Goal: Task Accomplishment & Management: Manage account settings

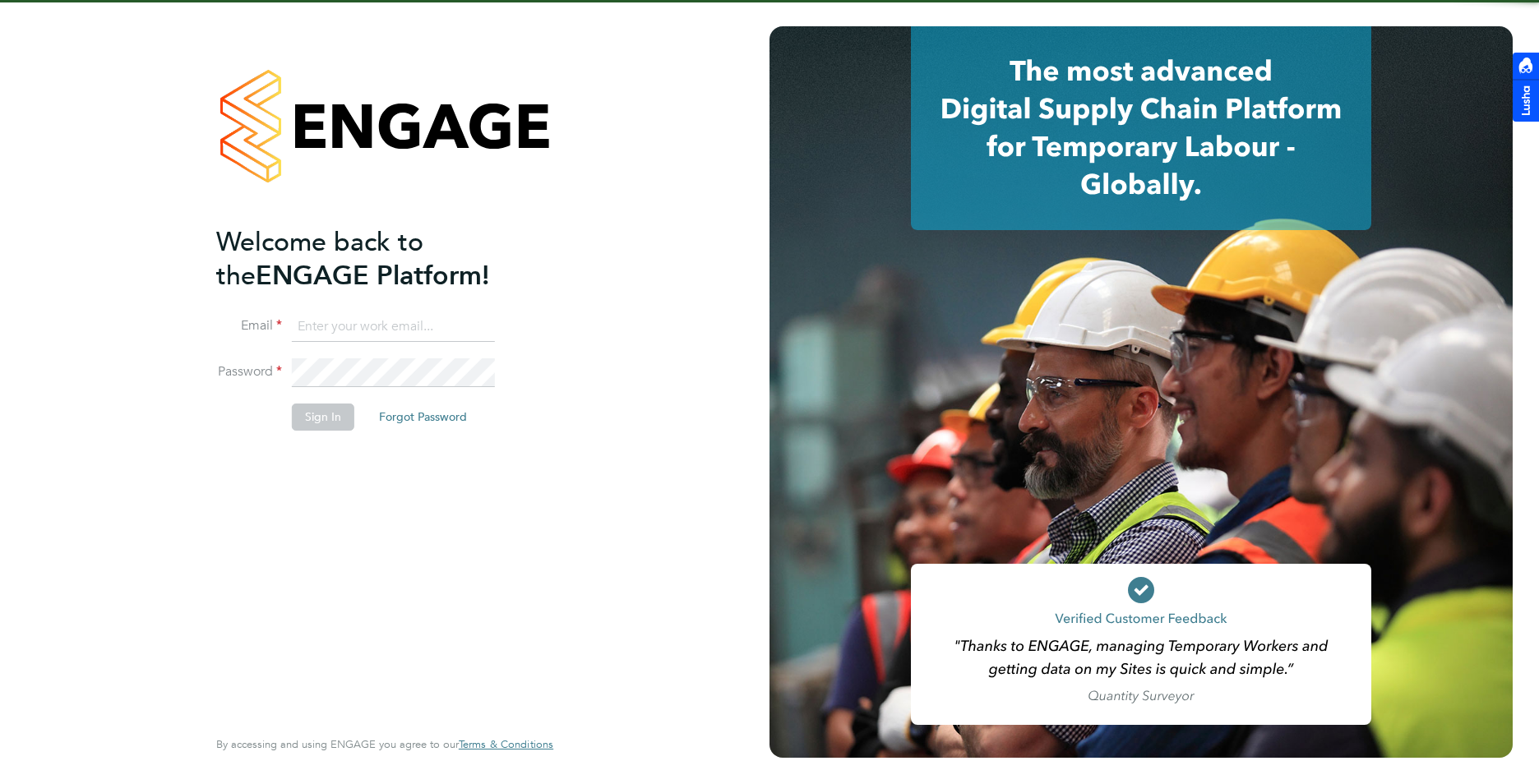
type input "[PERSON_NAME][EMAIL_ADDRESS][DOMAIN_NAME]"
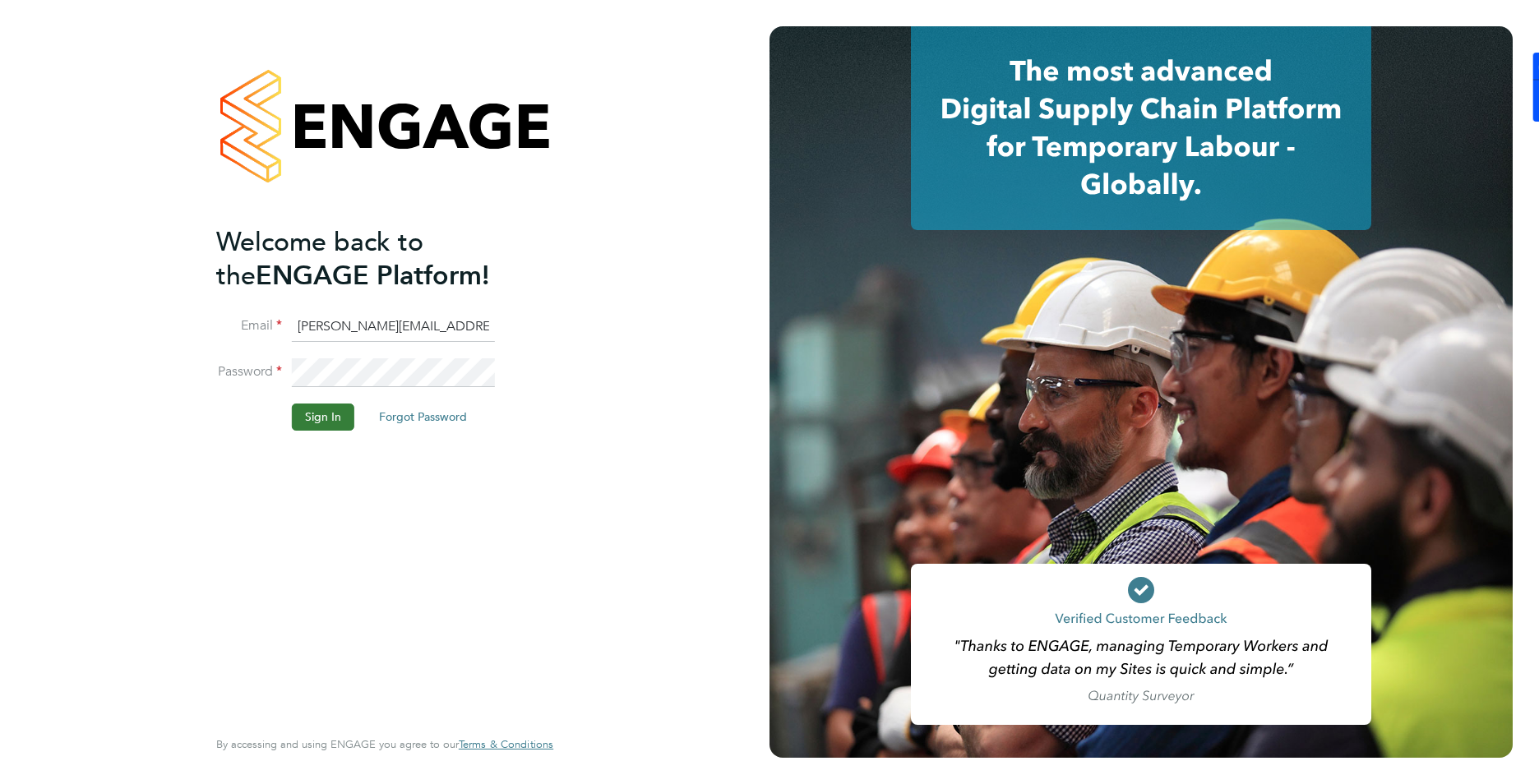
click at [315, 424] on button "Sign In" at bounding box center [323, 417] width 63 height 26
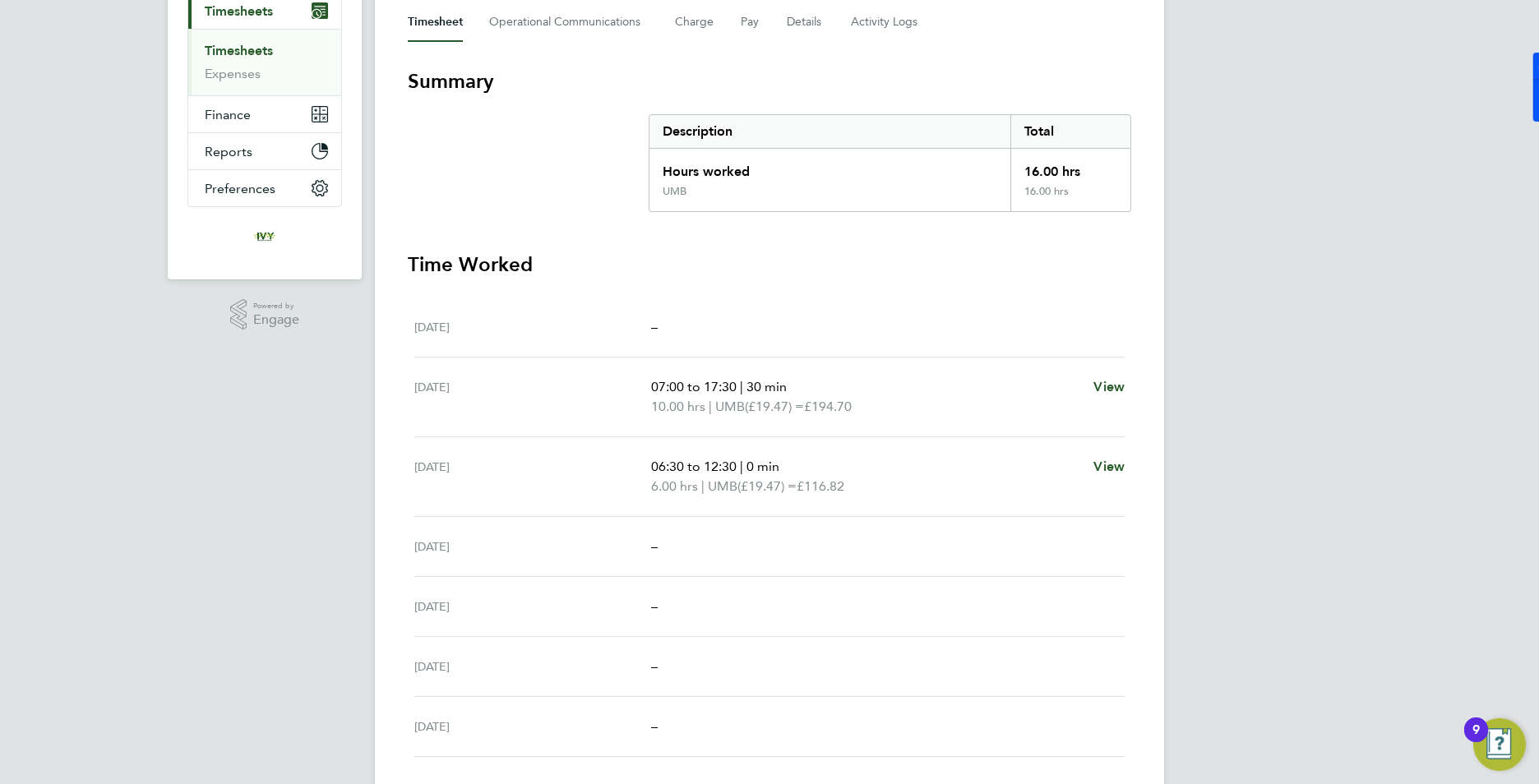
scroll to position [83, 0]
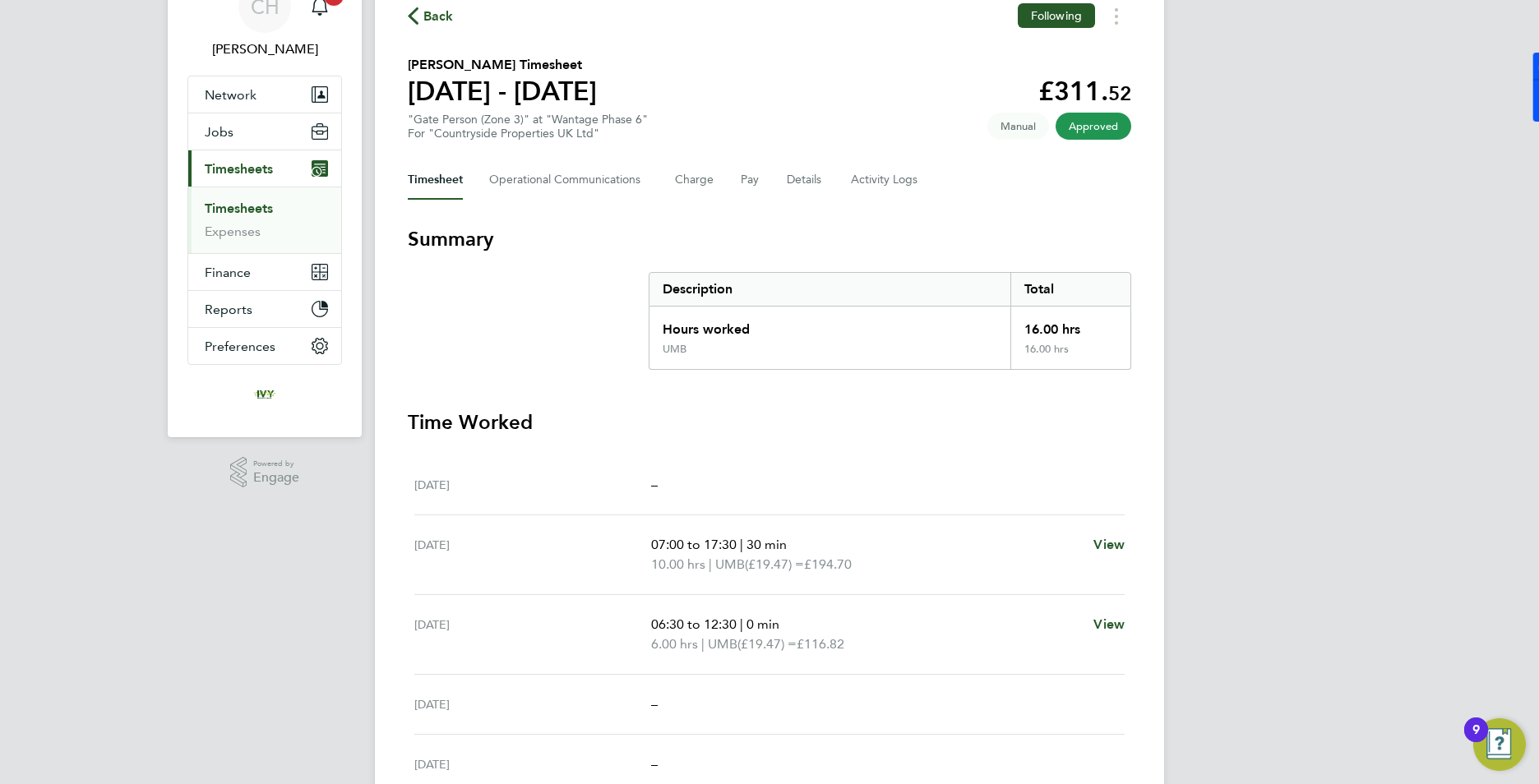
click at [241, 202] on link "Timesheets" at bounding box center [239, 208] width 69 height 16
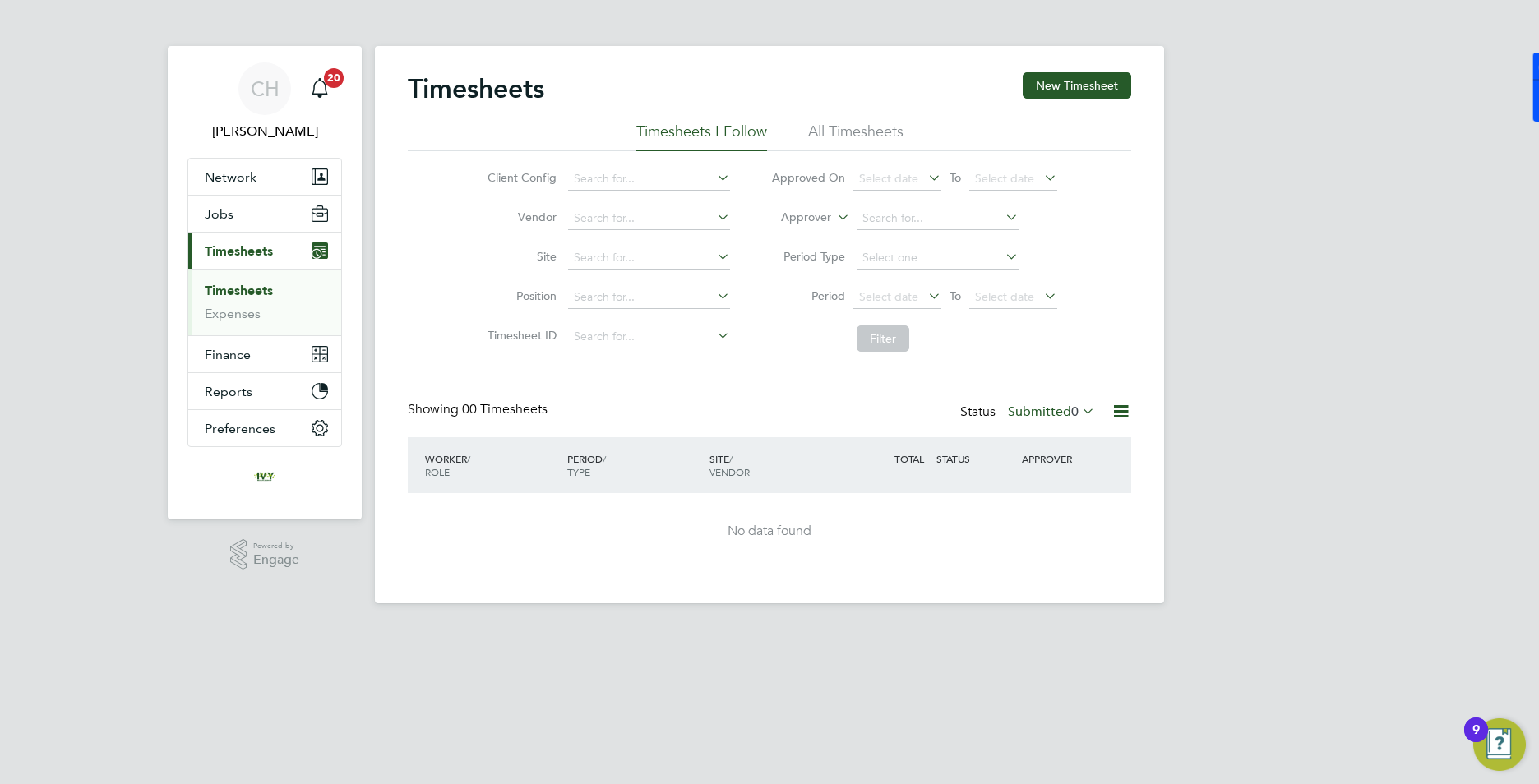
click at [1059, 410] on label "Submitted 0" at bounding box center [1051, 412] width 87 height 17
click at [1043, 514] on li "Approved" at bounding box center [1036, 510] width 76 height 23
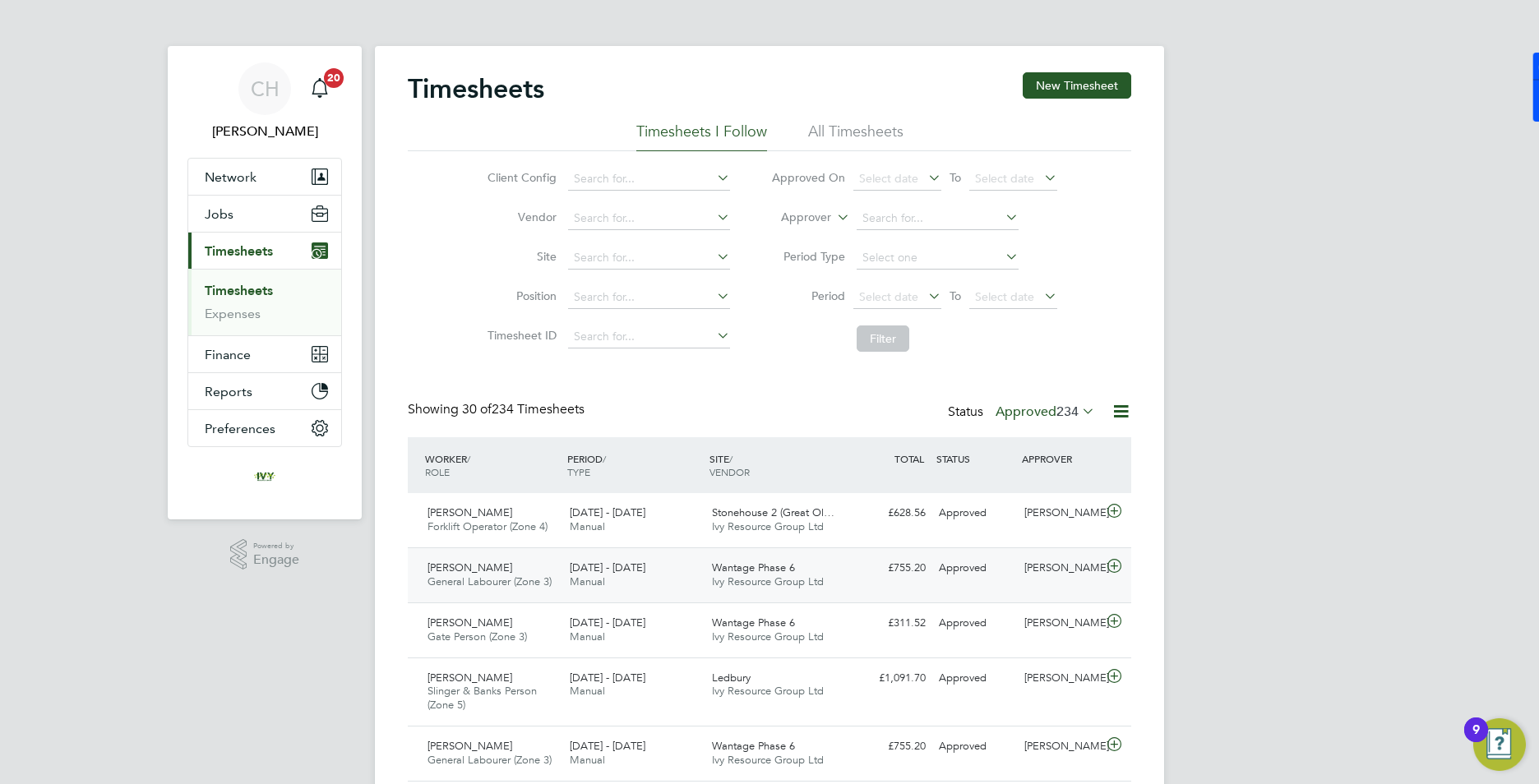
click at [1038, 571] on div "Liam Jones" at bounding box center [1060, 568] width 85 height 27
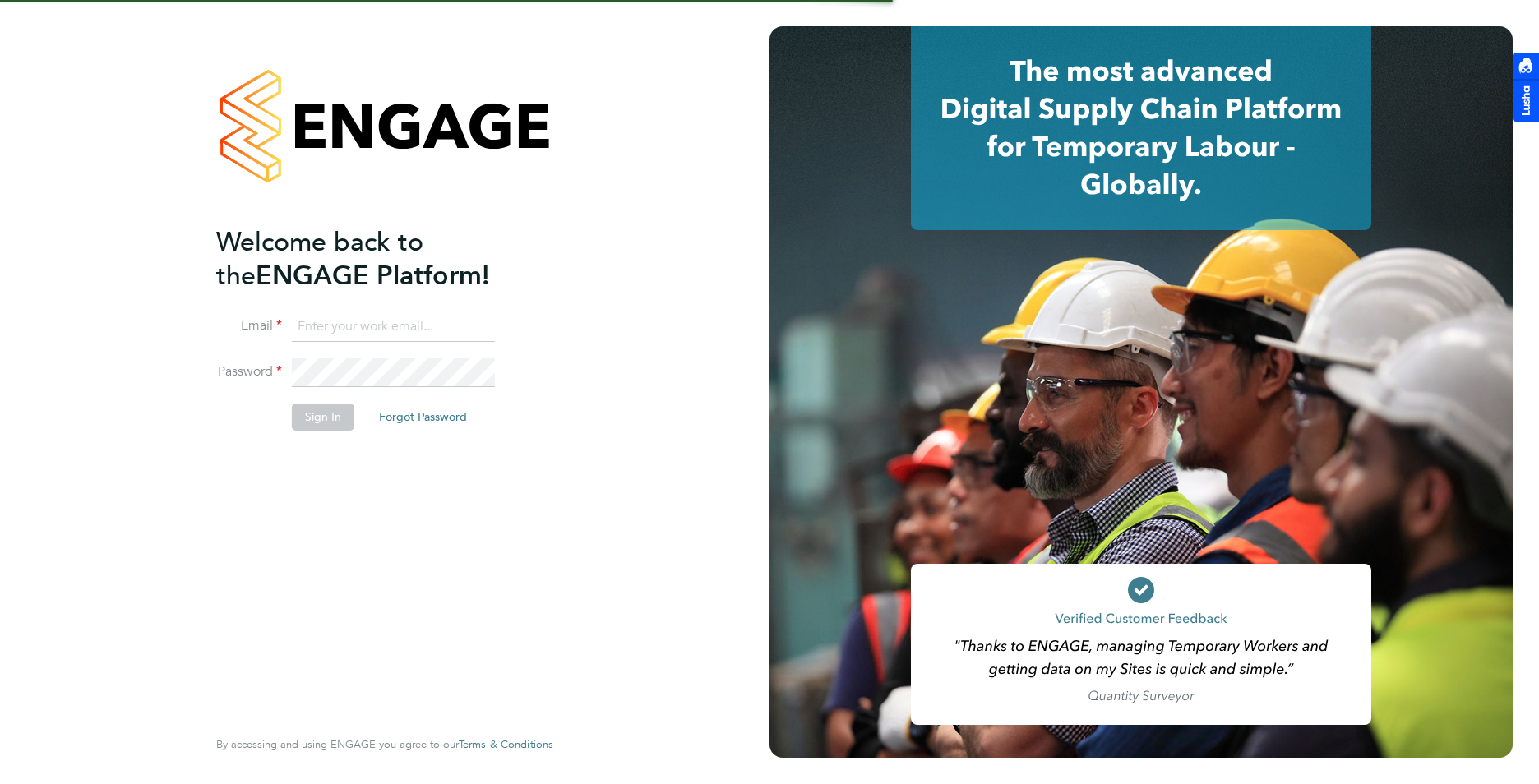
type input "[PERSON_NAME][EMAIL_ADDRESS][DOMAIN_NAME]"
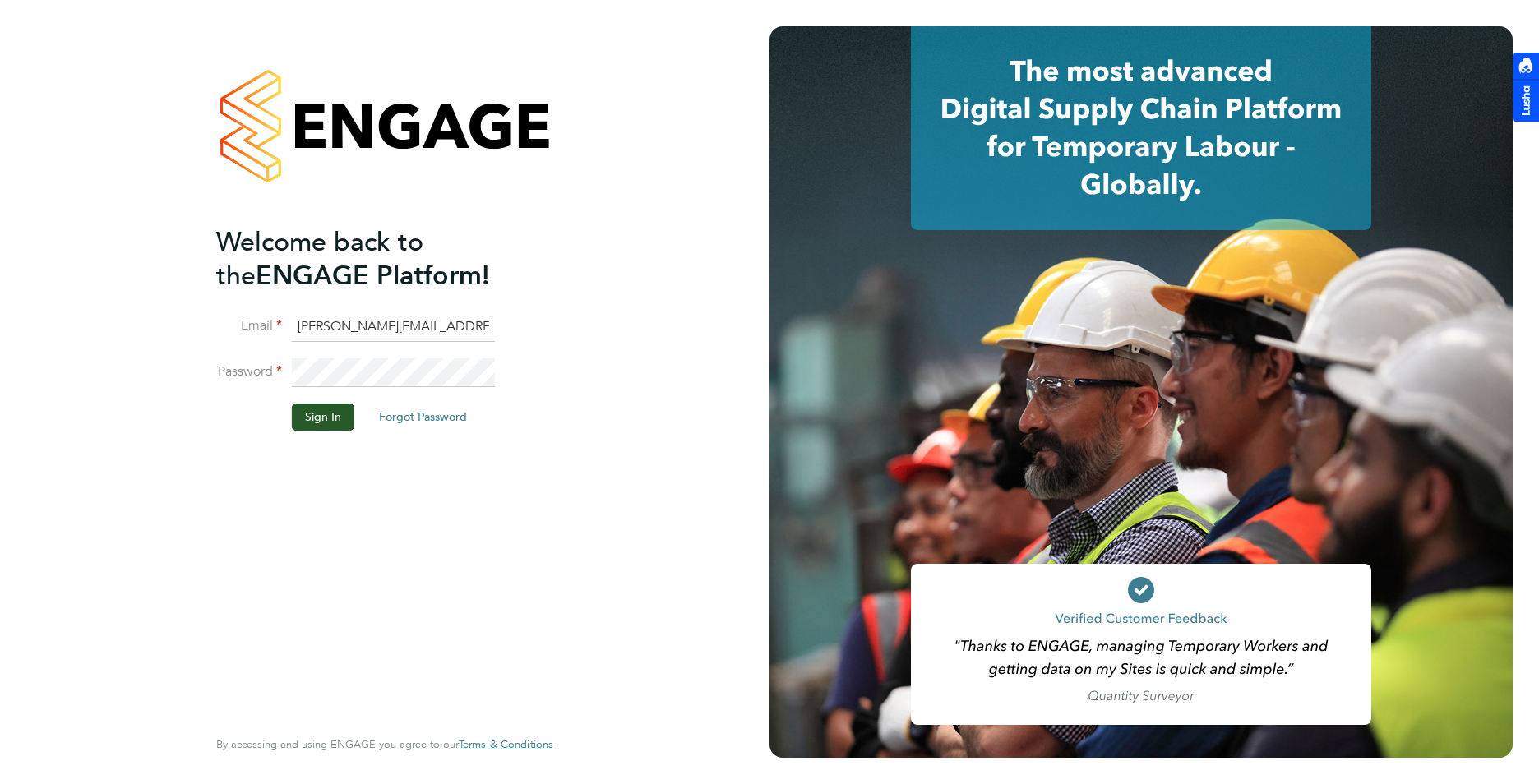
click at [307, 433] on li "Sign In Forgot Password" at bounding box center [376, 425] width 320 height 43
click at [303, 414] on button "Sign In" at bounding box center [323, 417] width 63 height 26
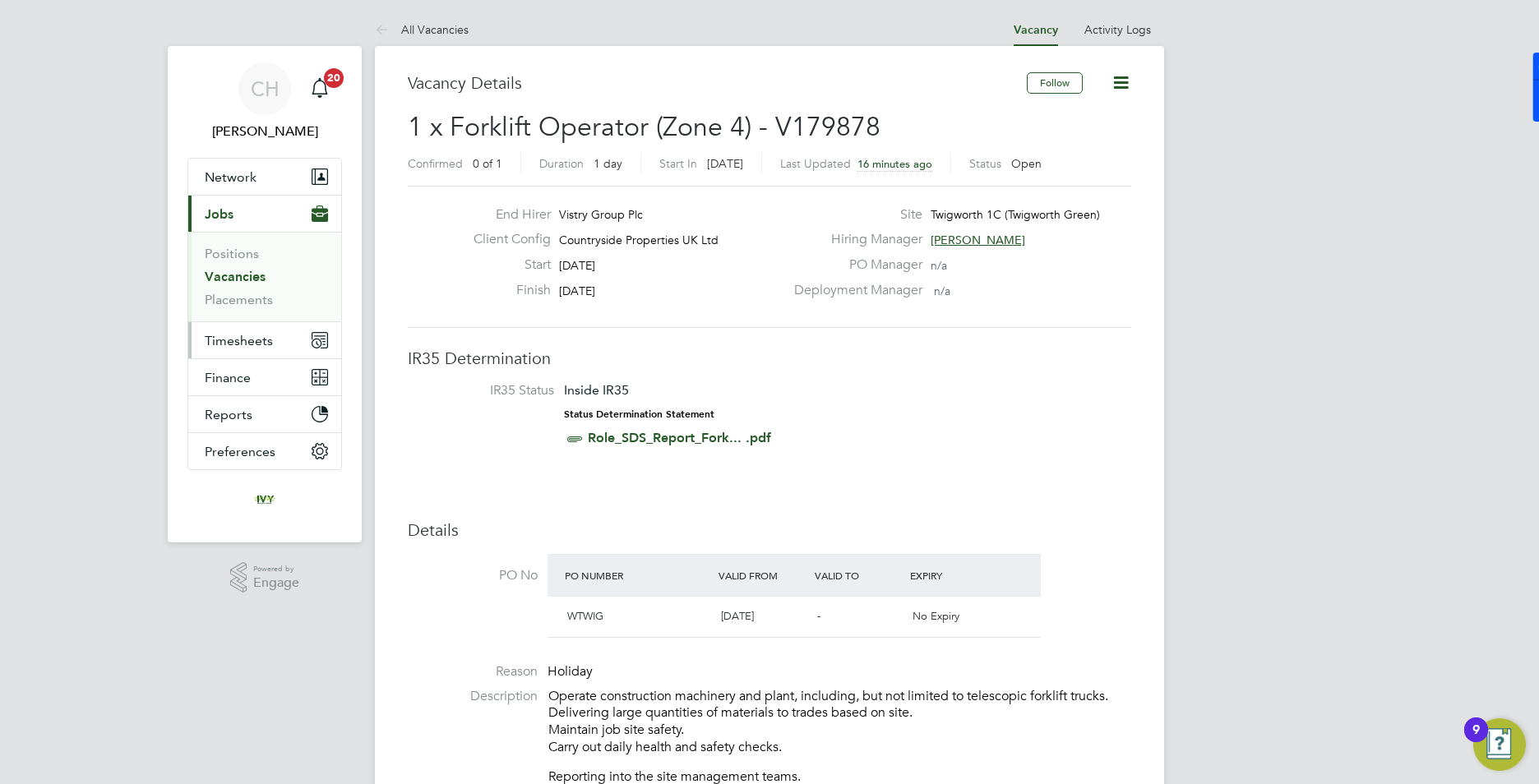
click at [230, 338] on span "Timesheets" at bounding box center [239, 341] width 69 height 16
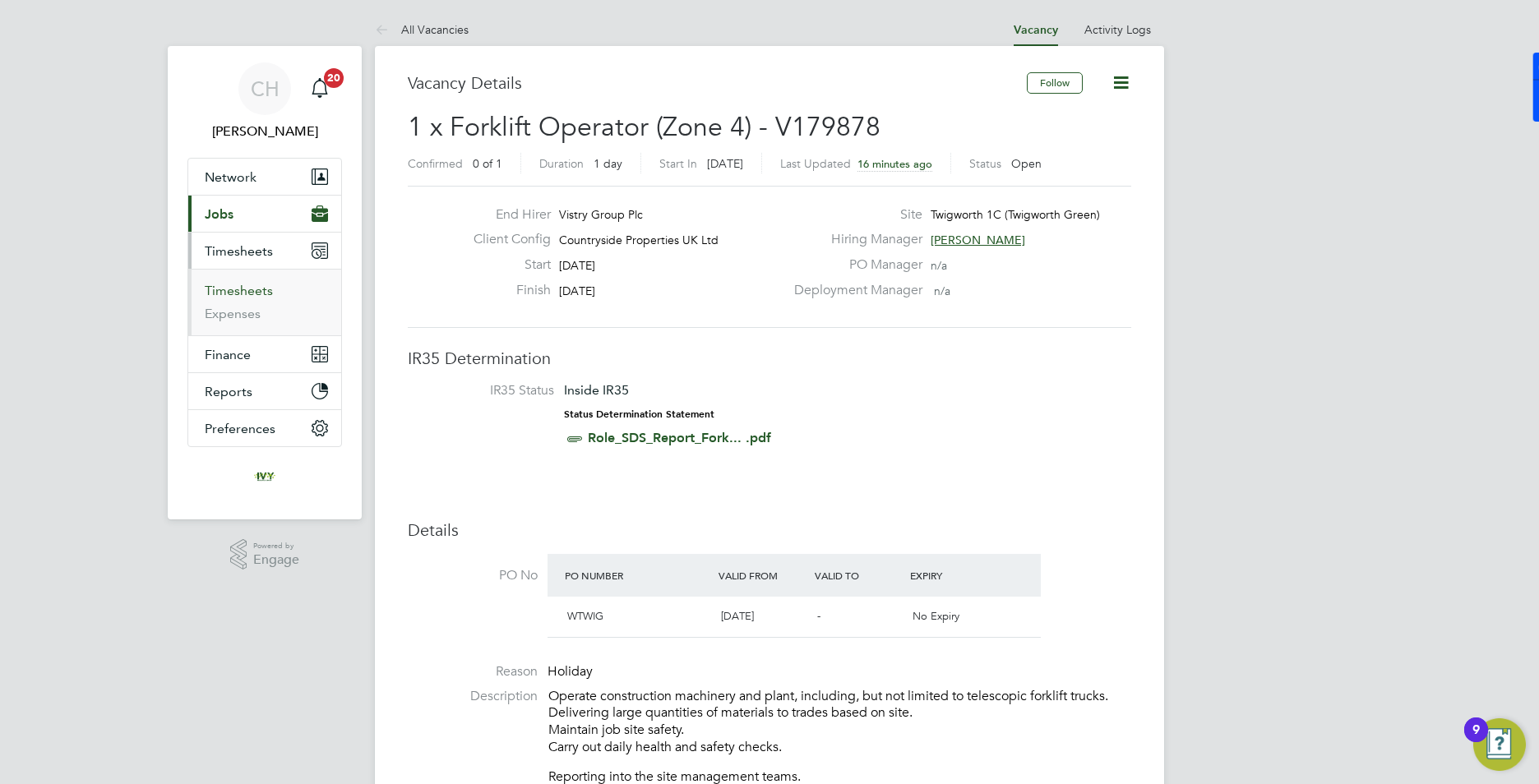
click at [238, 288] on link "Timesheets" at bounding box center [239, 290] width 69 height 16
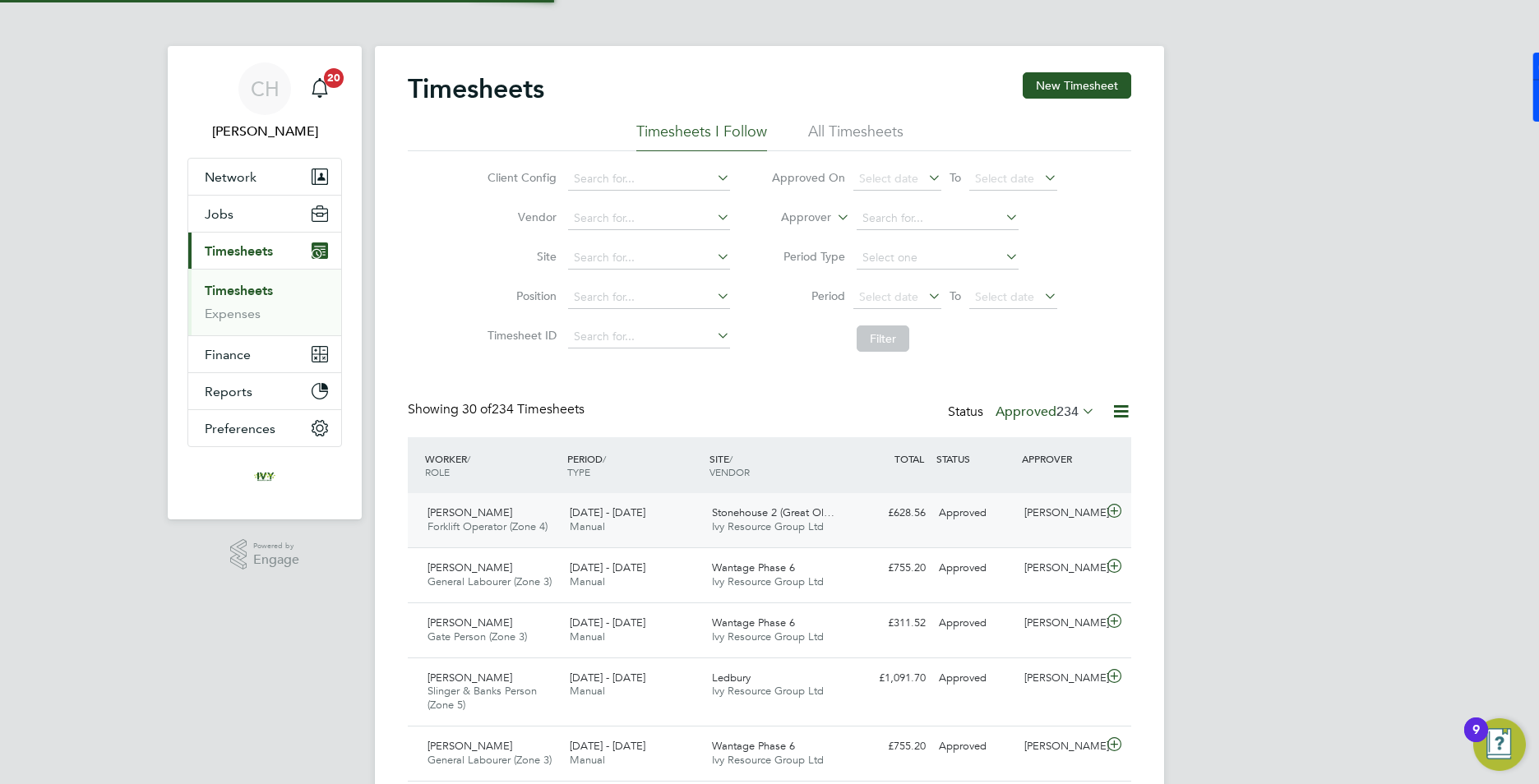
scroll to position [42, 143]
click at [725, 564] on span "Wantage Phase 6" at bounding box center [753, 567] width 83 height 14
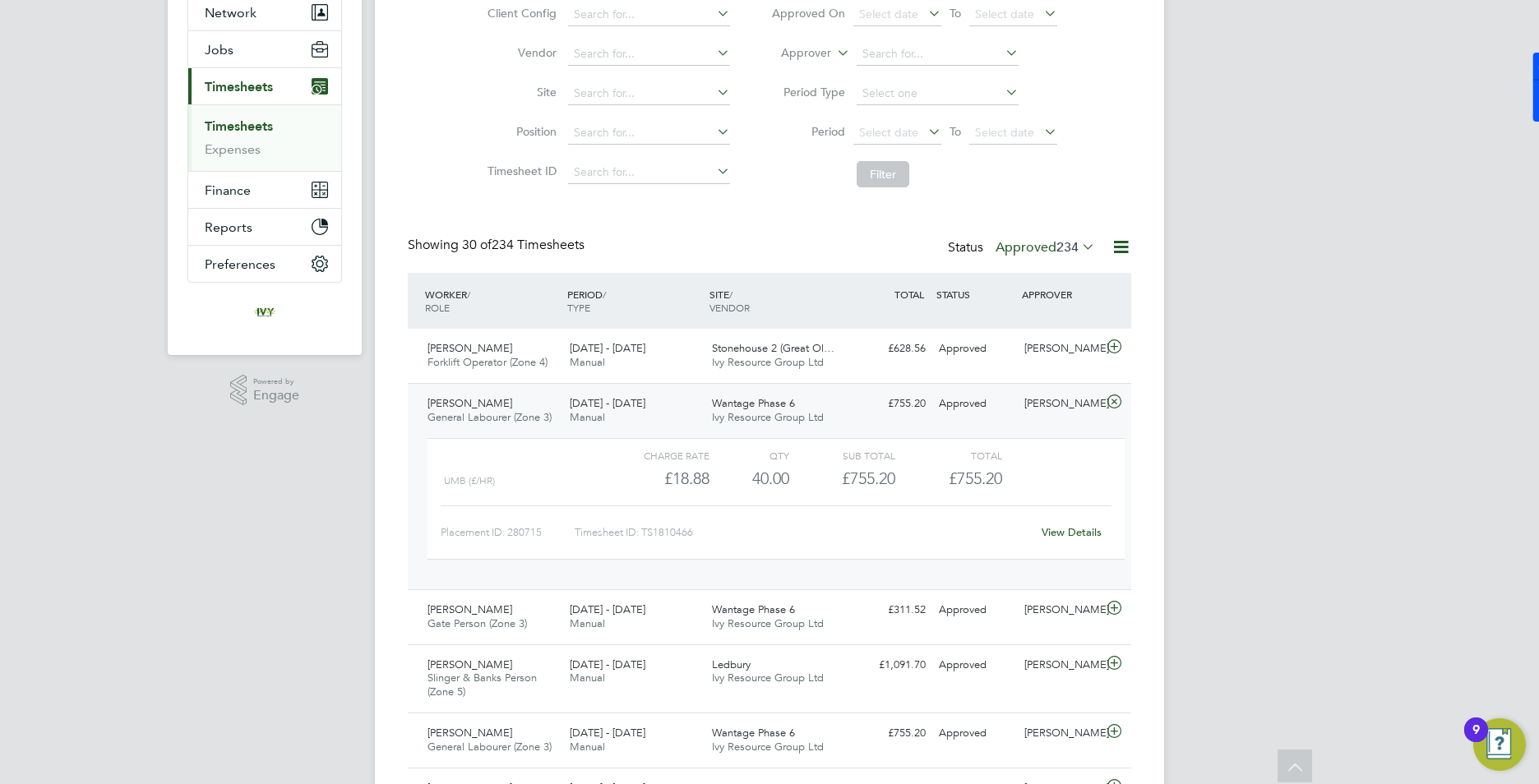
click at [1070, 530] on link "View Details" at bounding box center [1071, 531] width 60 height 14
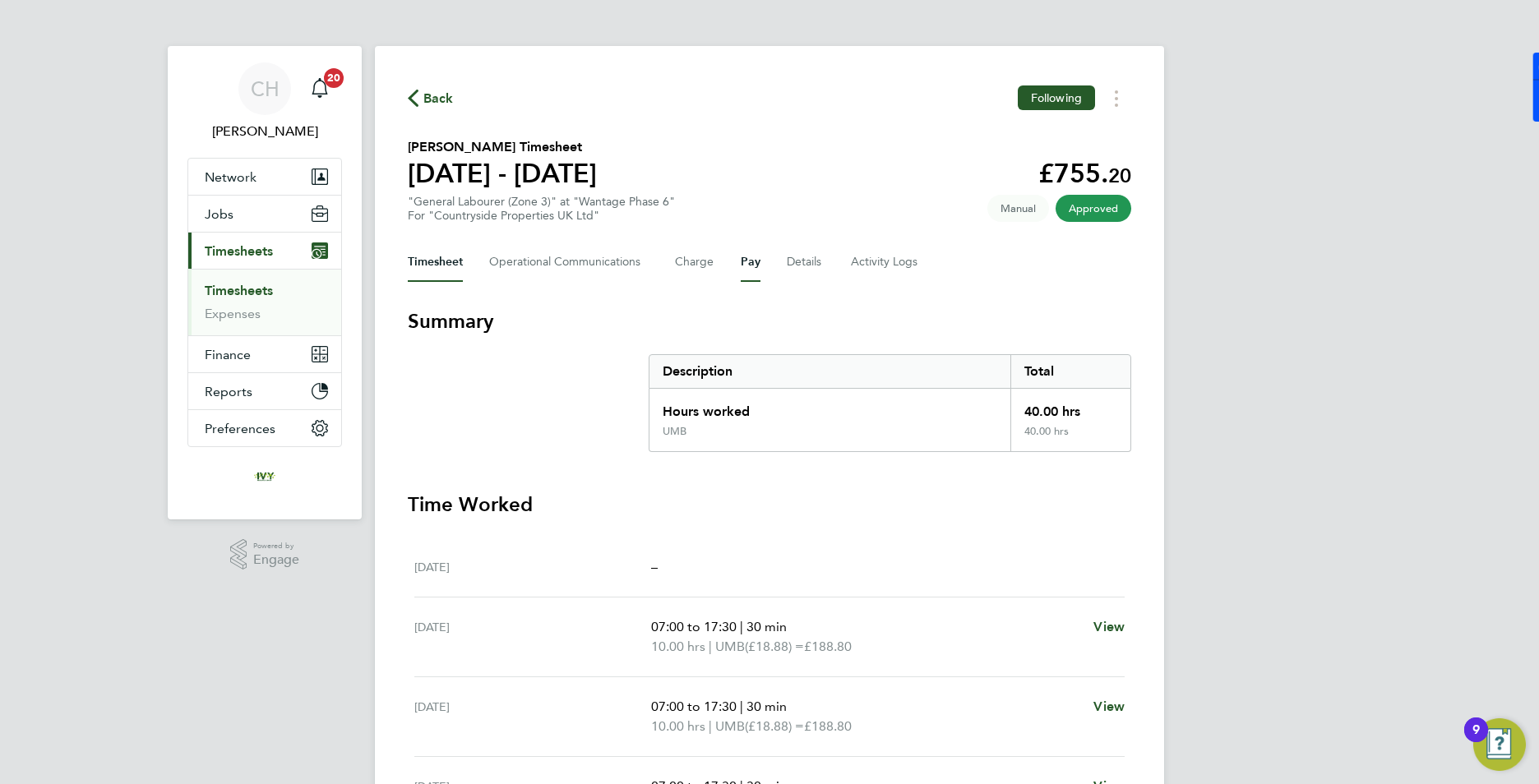
click at [753, 263] on button "Pay" at bounding box center [750, 262] width 20 height 39
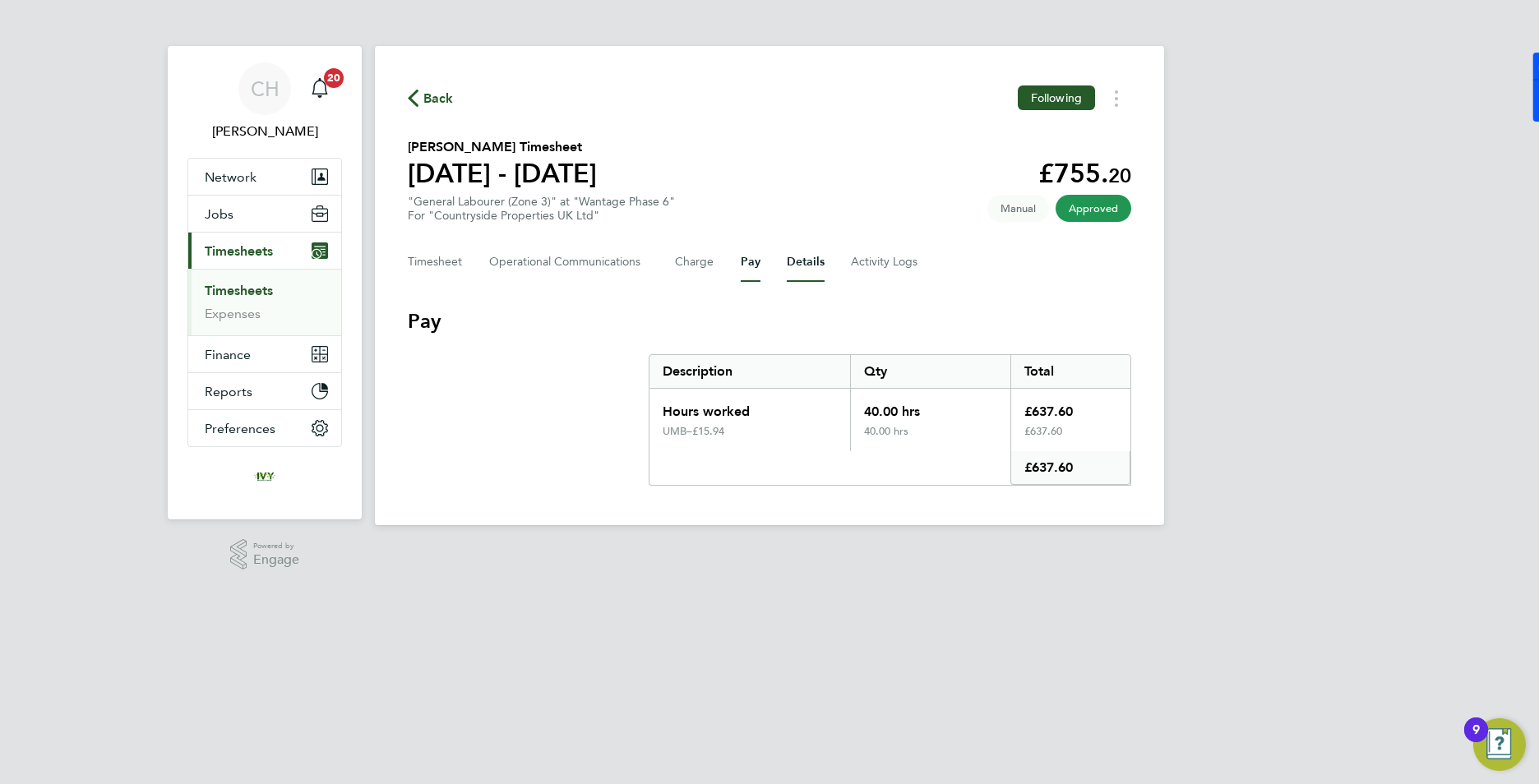
click at [809, 268] on button "Details" at bounding box center [806, 262] width 38 height 39
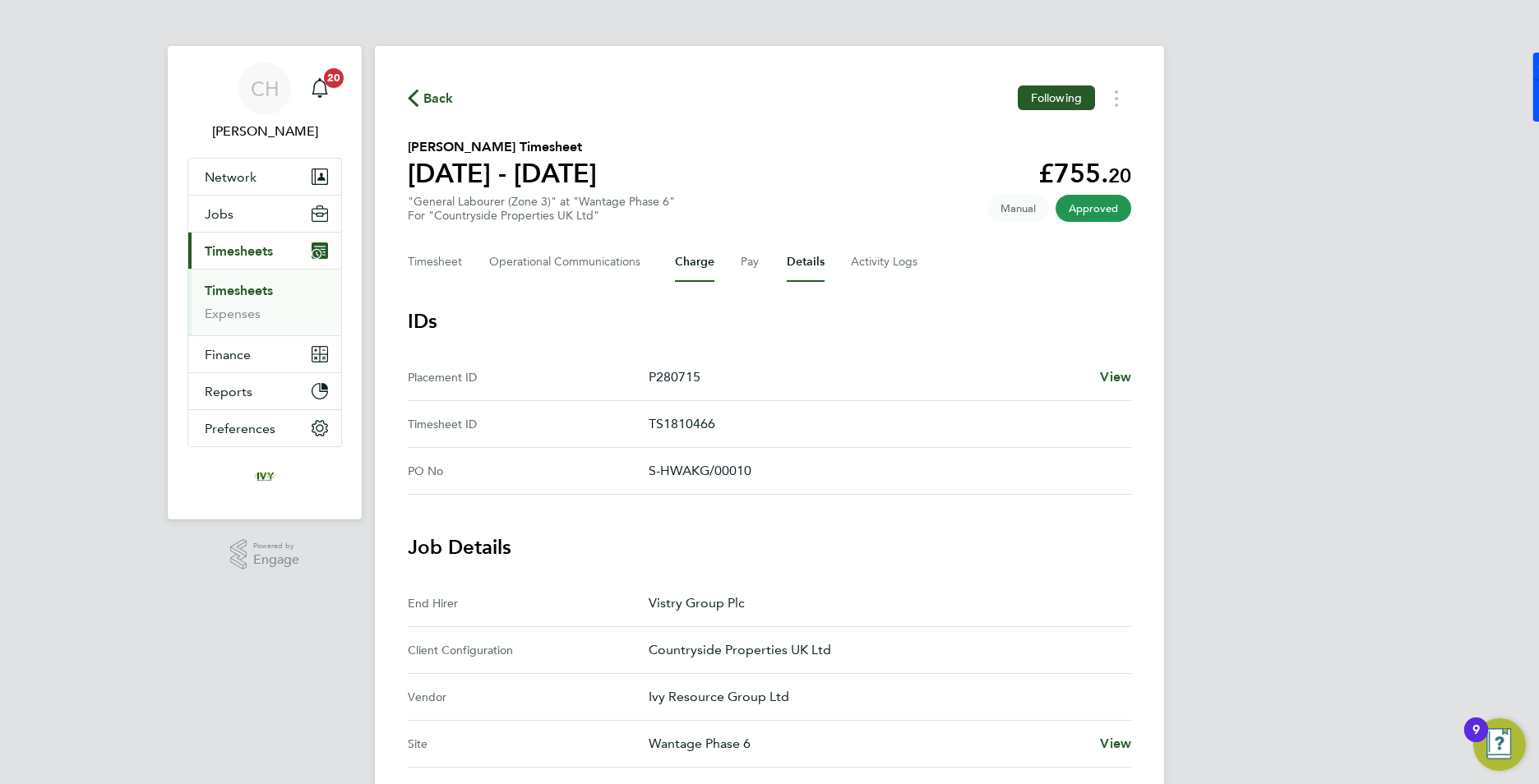
click at [692, 264] on button "Charge" at bounding box center [695, 262] width 39 height 39
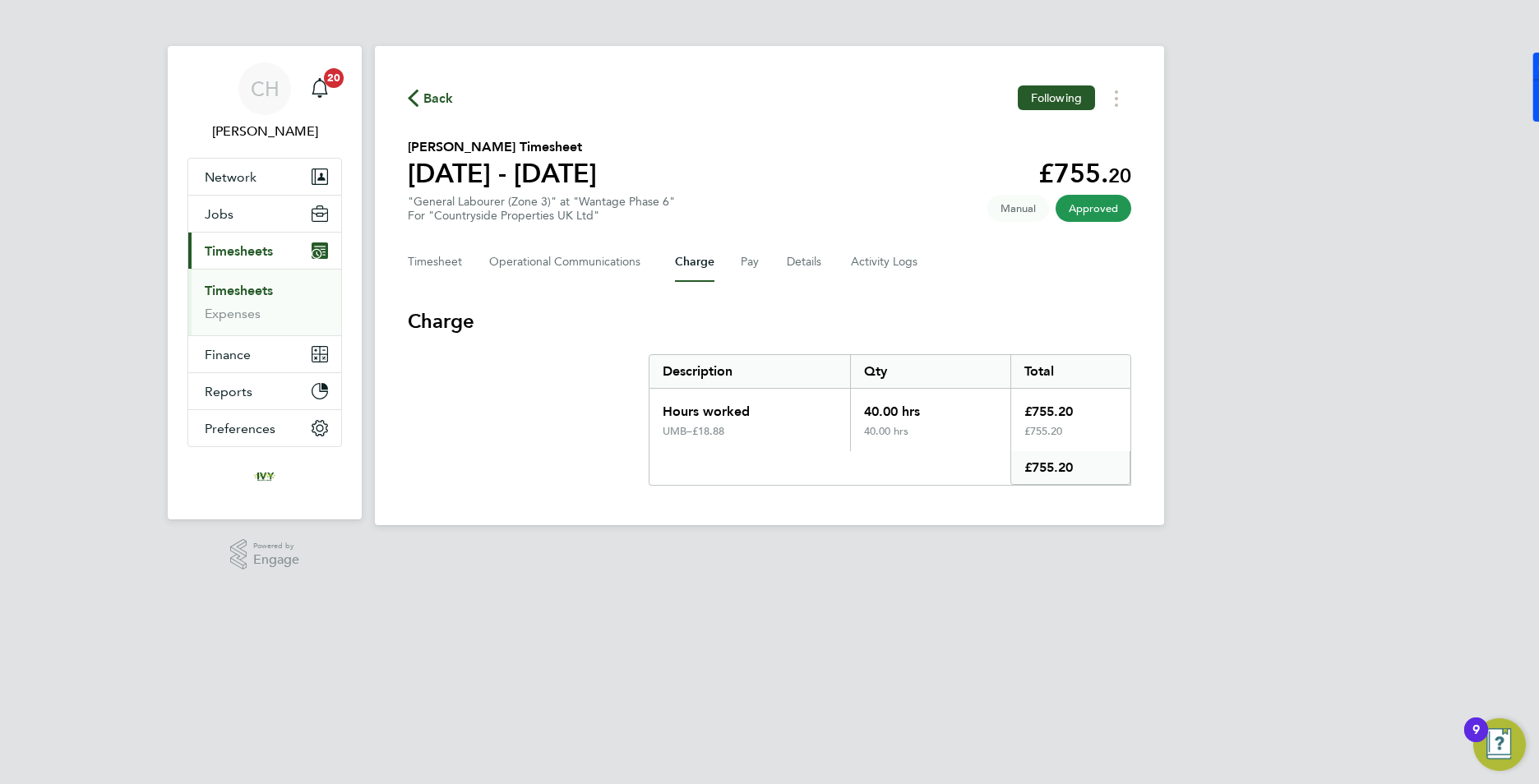
click at [244, 287] on link "Timesheets" at bounding box center [239, 290] width 69 height 16
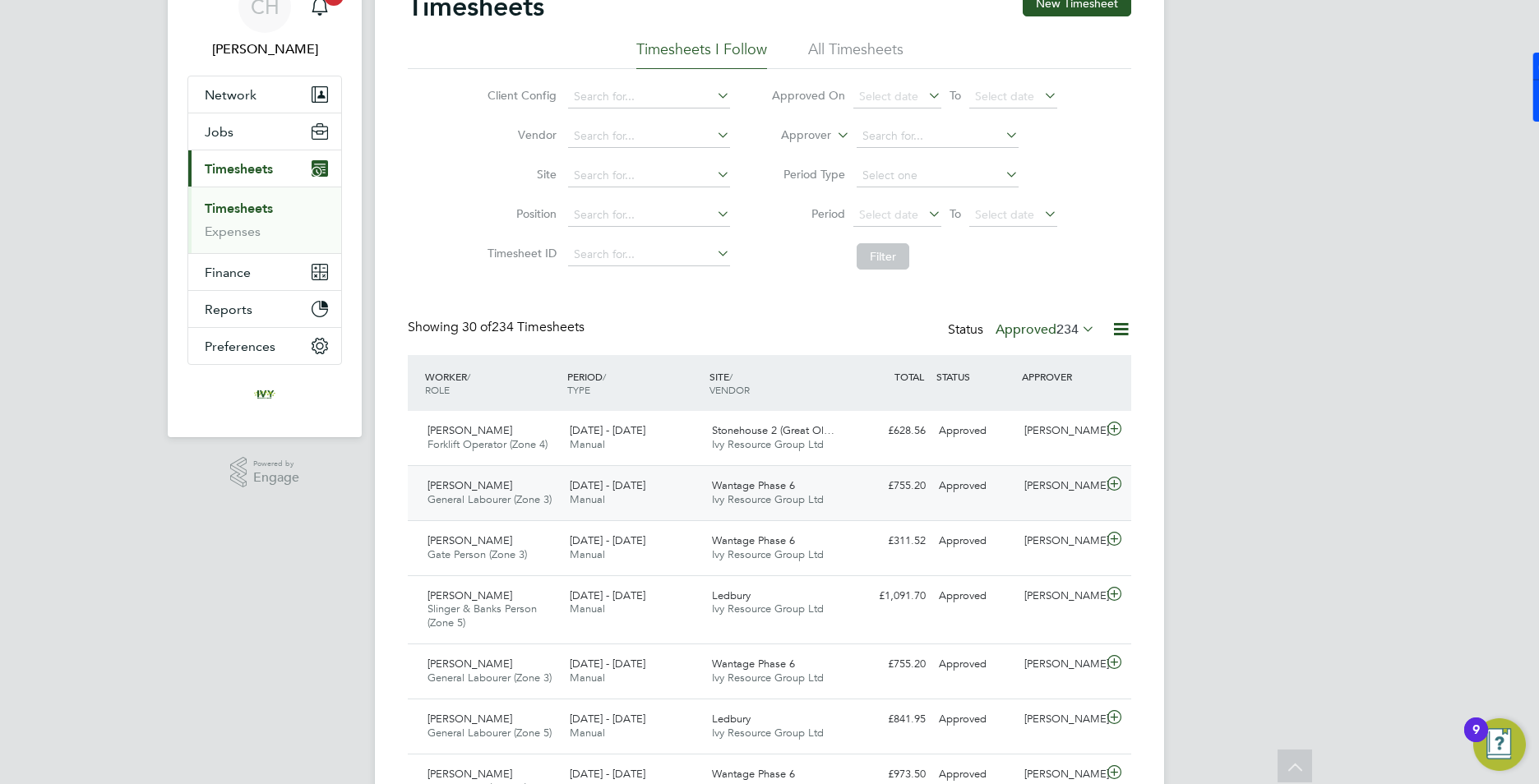
click at [589, 492] on span "Manual" at bounding box center [588, 499] width 36 height 14
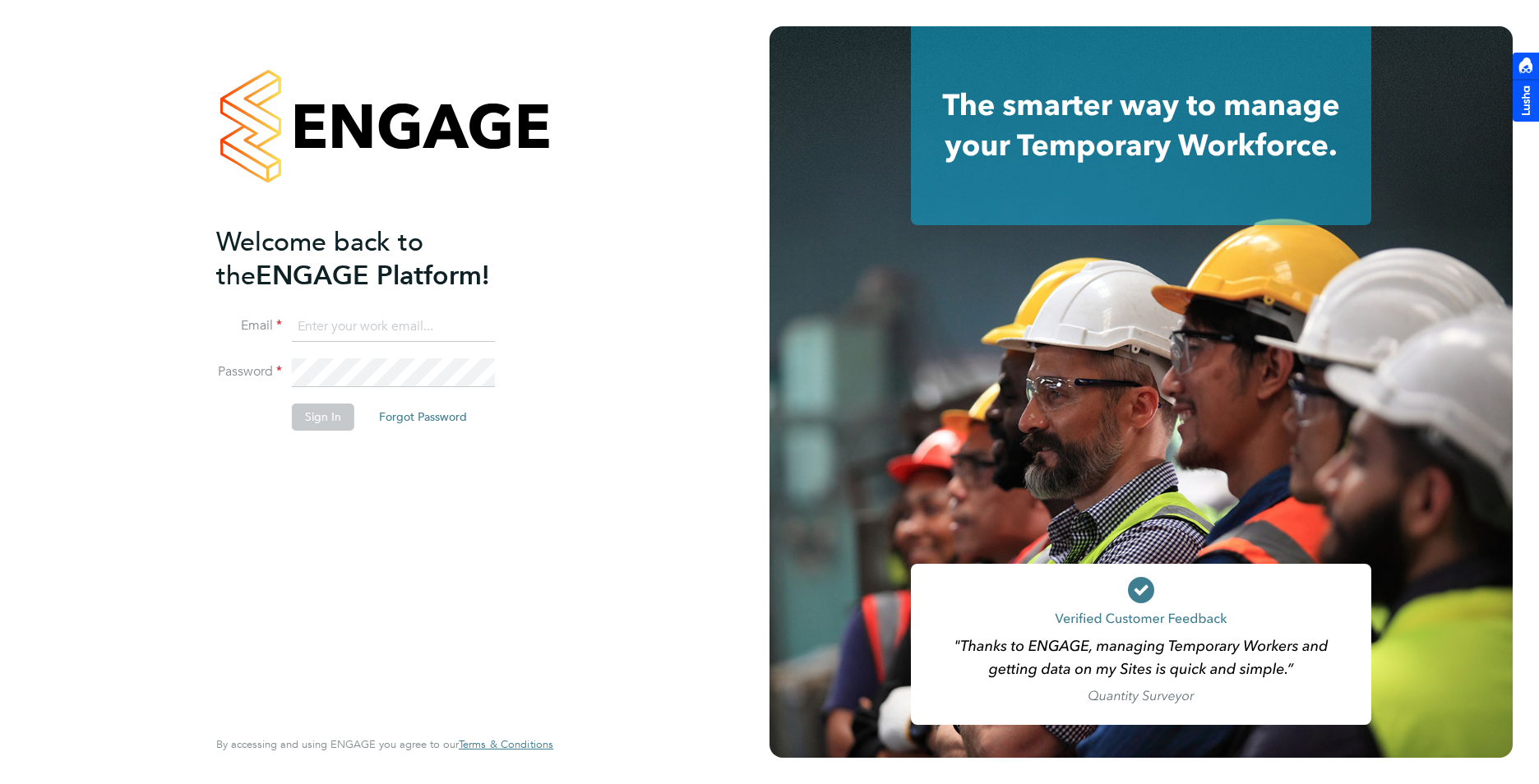
type input "charlie@ivyresourcegroup.com"
click at [300, 413] on button "Sign In" at bounding box center [323, 417] width 63 height 26
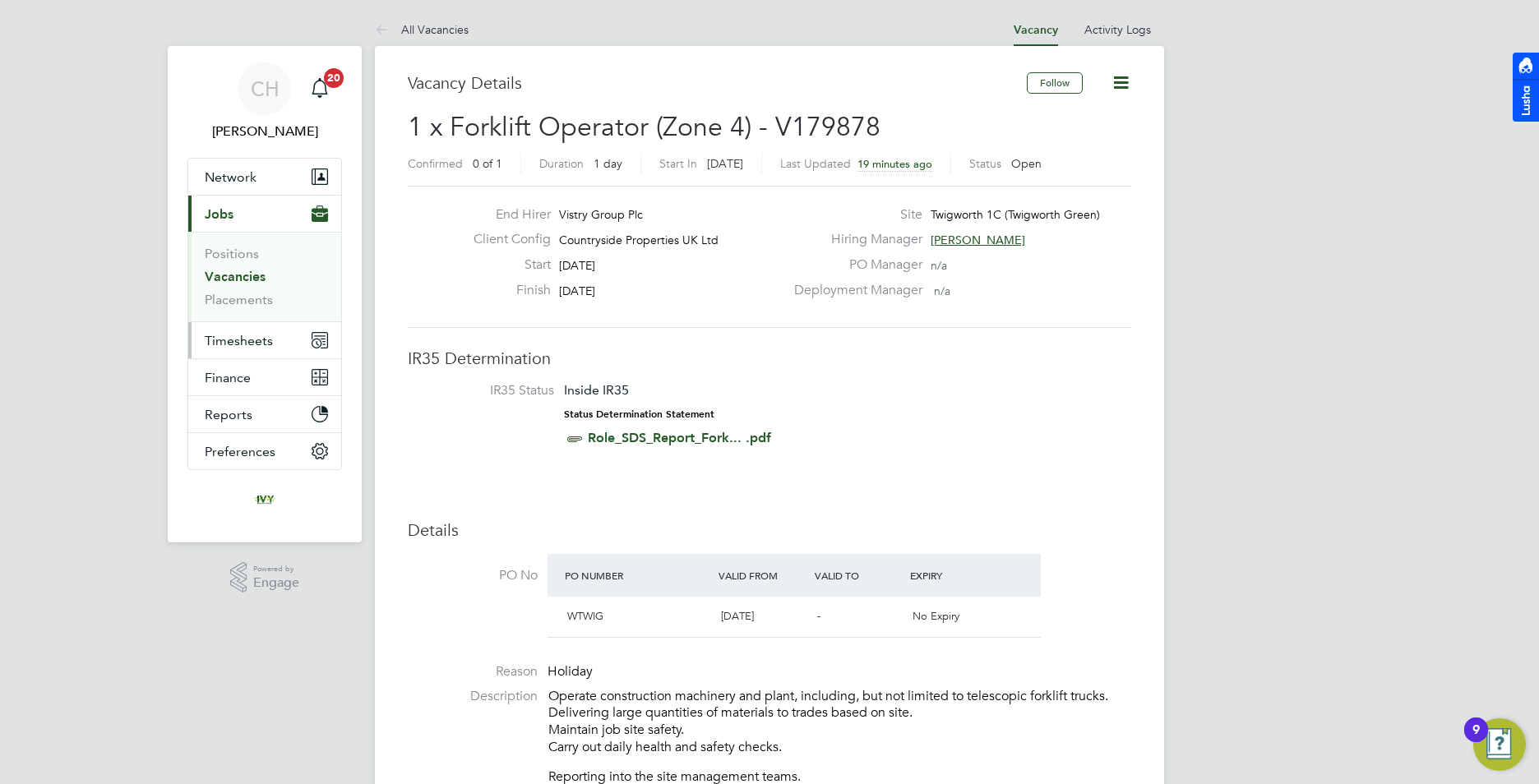
click at [231, 339] on span "Timesheets" at bounding box center [239, 341] width 69 height 16
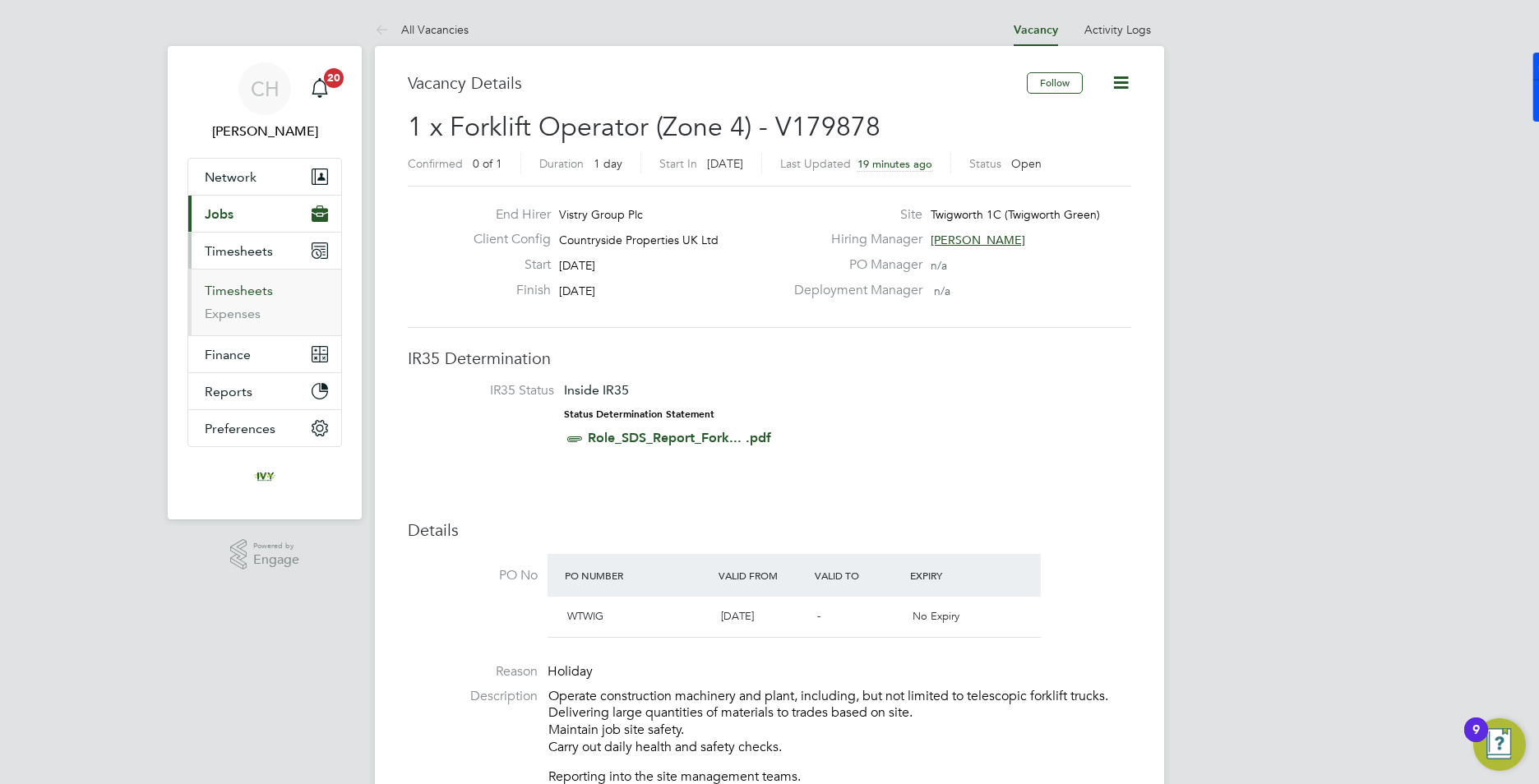
click at [230, 290] on link "Timesheets" at bounding box center [239, 290] width 69 height 16
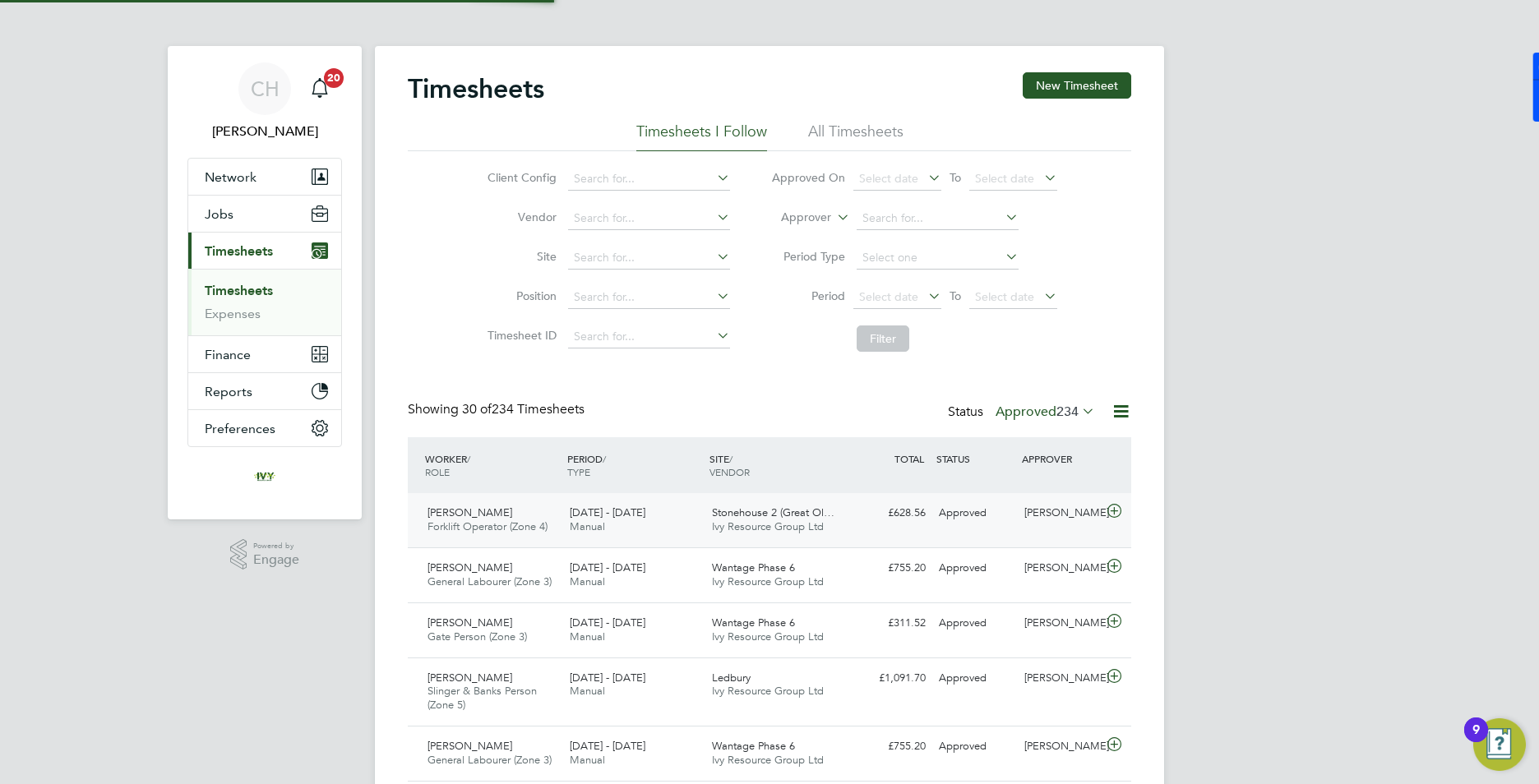
scroll to position [42, 143]
click at [715, 577] on span "Ivy Resource Group Ltd" at bounding box center [767, 581] width 112 height 14
